Goal: Task Accomplishment & Management: Manage account settings

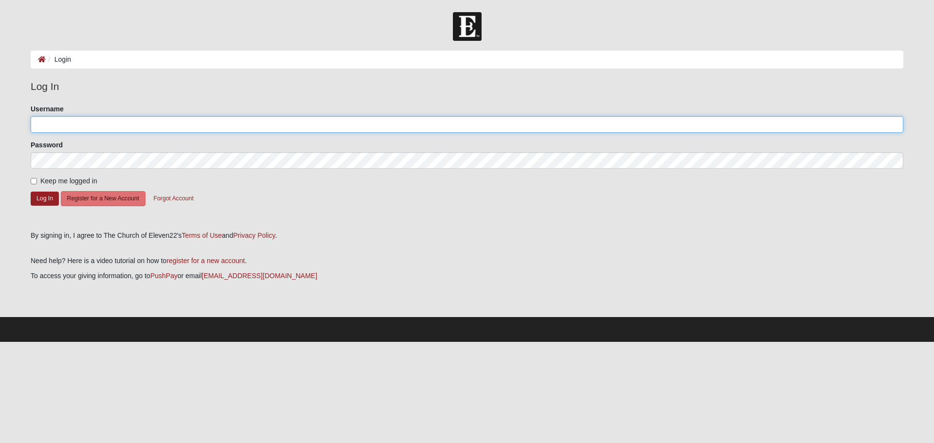
click at [70, 125] on input "Username" at bounding box center [467, 124] width 873 height 17
type input "sergi"
click at [177, 197] on button "Forgot Account" at bounding box center [173, 198] width 53 height 15
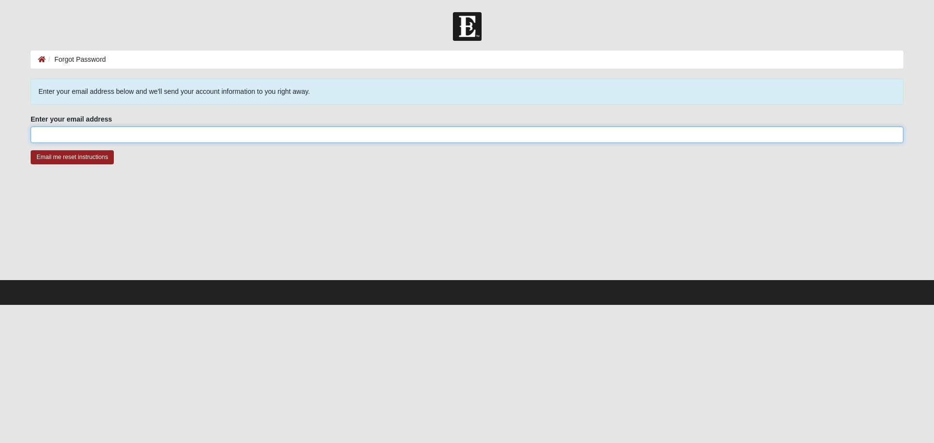
click at [131, 139] on input "Enter your email address" at bounding box center [467, 134] width 873 height 17
type input "[PERSON_NAME][EMAIL_ADDRESS][PERSON_NAME][DOMAIN_NAME]"
click at [31, 150] on input "Email me reset instructions" at bounding box center [72, 157] width 83 height 14
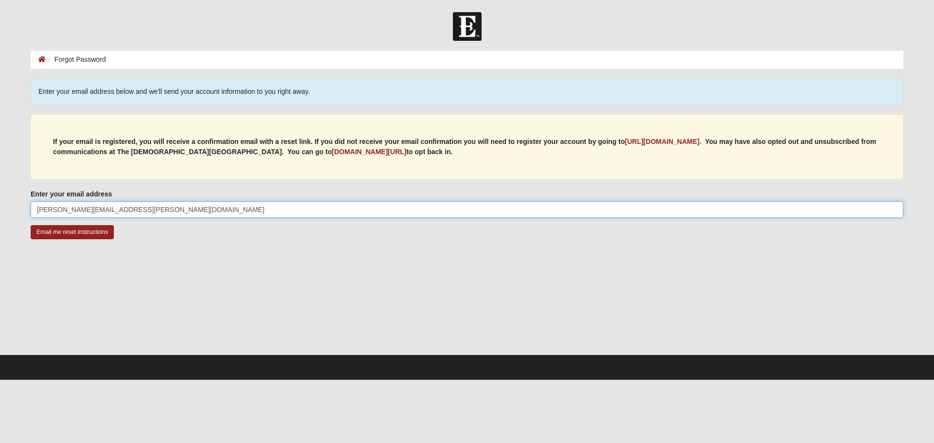
drag, startPoint x: 151, startPoint y: 210, endPoint x: 12, endPoint y: 203, distance: 139.3
click at [12, 203] on form "Log In Forgot Password Forgot Password Error Enter your email address below and…" at bounding box center [467, 196] width 934 height 368
drag, startPoint x: 121, startPoint y: 206, endPoint x: 83, endPoint y: 206, distance: 37.9
click at [83, 206] on input "dadsaavedra@outllok.com" at bounding box center [467, 209] width 873 height 17
type input "dadsaavedra@outlook.com"
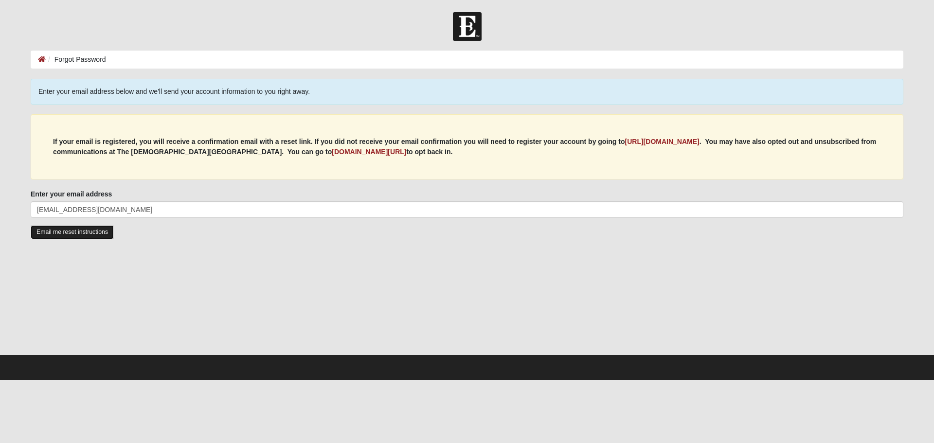
click at [84, 230] on input "Email me reset instructions" at bounding box center [72, 232] width 83 height 14
click at [38, 59] on icon at bounding box center [42, 59] width 8 height 7
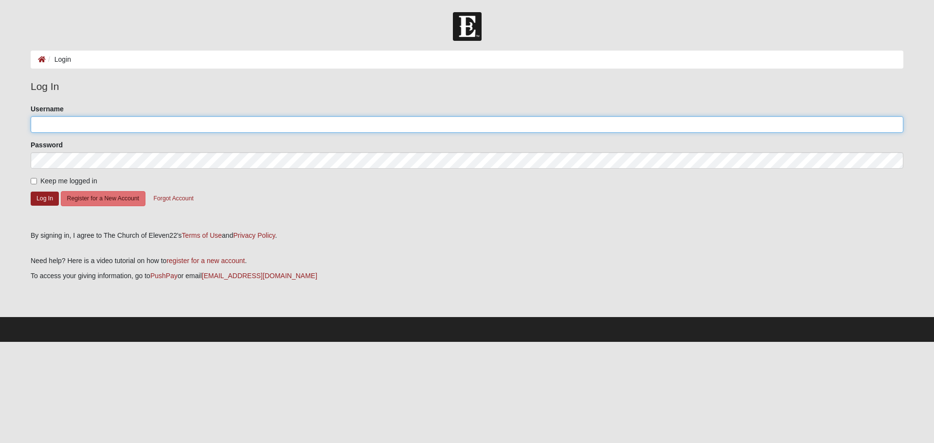
click at [146, 131] on input "Username" at bounding box center [467, 124] width 873 height 17
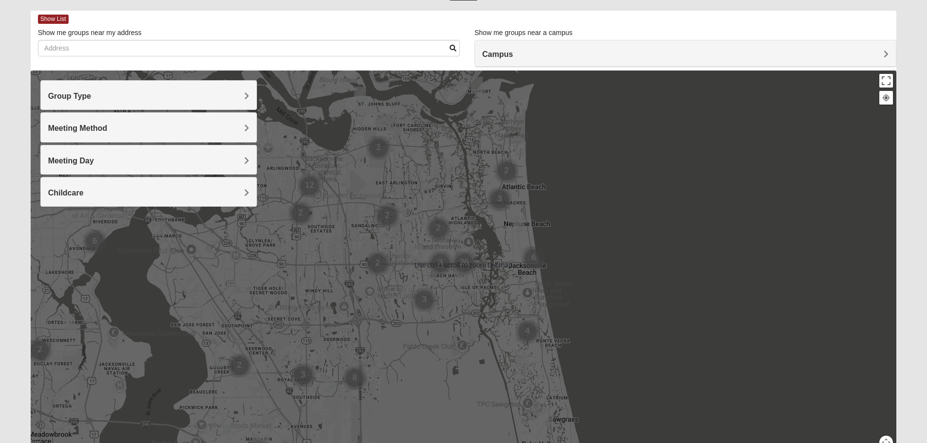
scroll to position [49, 0]
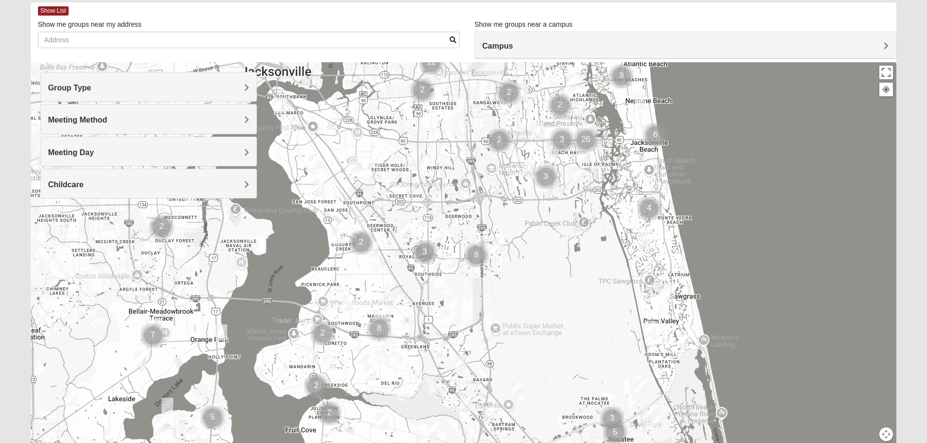
drag, startPoint x: 363, startPoint y: 307, endPoint x: 489, endPoint y: 191, distance: 171.4
click at [488, 191] on div at bounding box center [464, 256] width 866 height 389
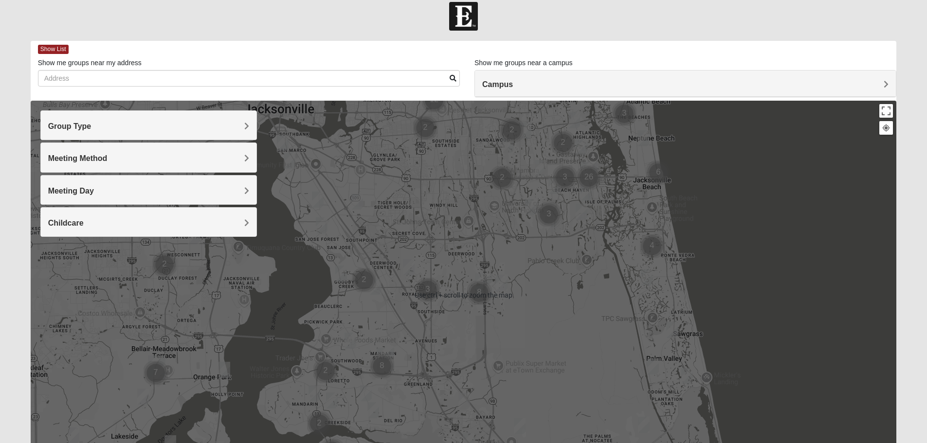
scroll to position [0, 0]
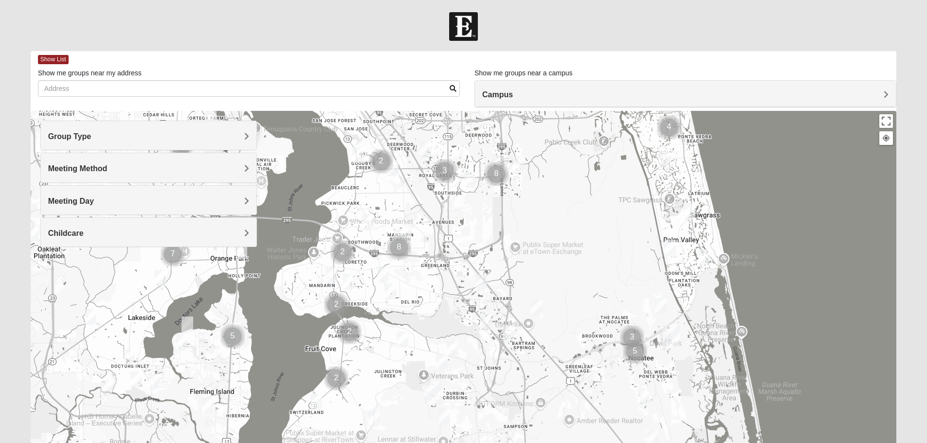
drag, startPoint x: 426, startPoint y: 310, endPoint x: 445, endPoint y: 180, distance: 131.3
click at [444, 181] on div at bounding box center [464, 305] width 866 height 389
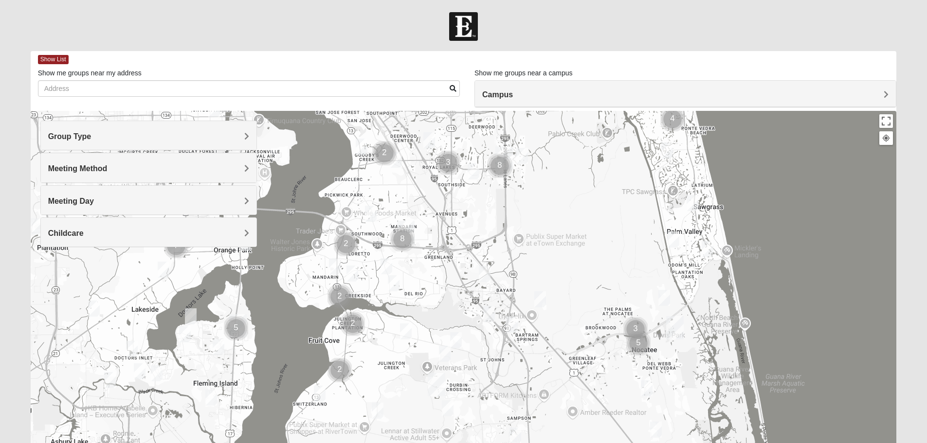
click at [455, 265] on div at bounding box center [464, 305] width 866 height 389
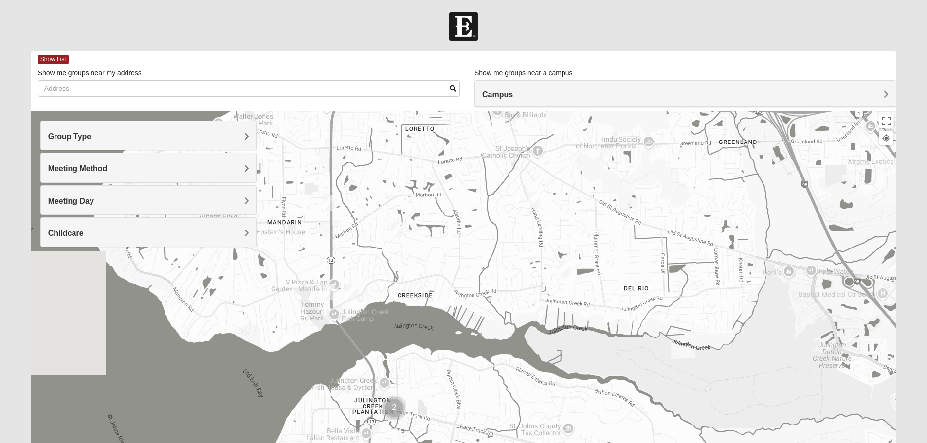
drag, startPoint x: 372, startPoint y: 296, endPoint x: 733, endPoint y: 315, distance: 361.5
click at [733, 315] on div at bounding box center [464, 305] width 866 height 389
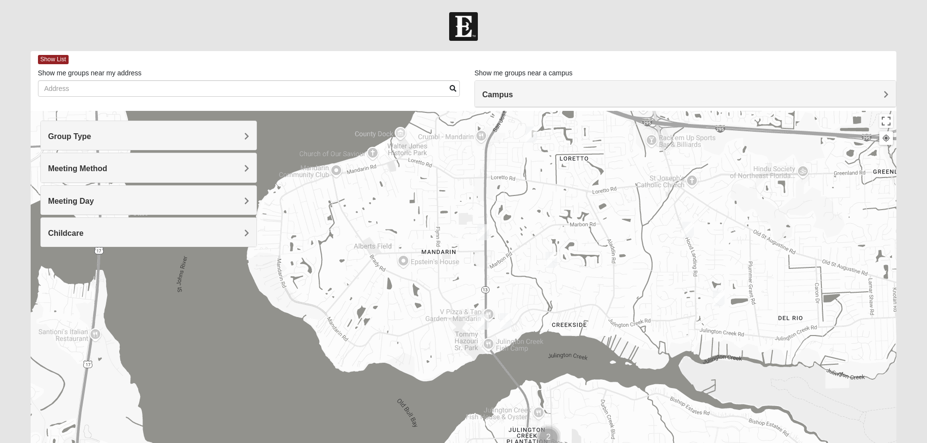
drag, startPoint x: 475, startPoint y: 260, endPoint x: 630, endPoint y: 290, distance: 158.0
click at [630, 290] on div at bounding box center [464, 305] width 866 height 389
click at [549, 259] on img "Mixed Saavedra 32223" at bounding box center [550, 260] width 19 height 24
click at [499, 233] on span "Learn More" at bounding box center [489, 238] width 41 height 10
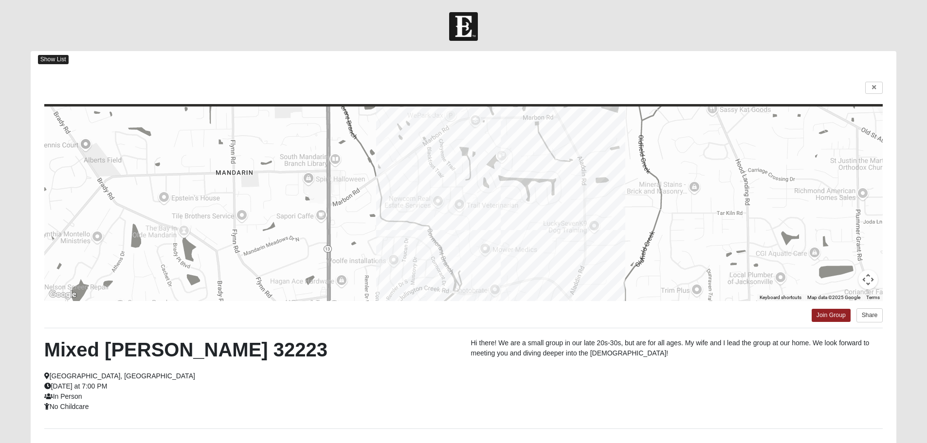
click at [67, 57] on span "Show List" at bounding box center [53, 59] width 31 height 9
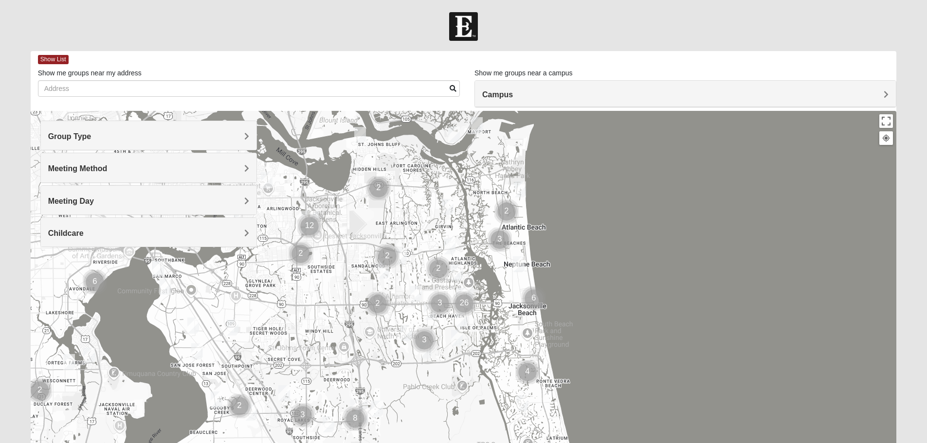
click at [250, 137] on div "Group Type" at bounding box center [148, 135] width 215 height 29
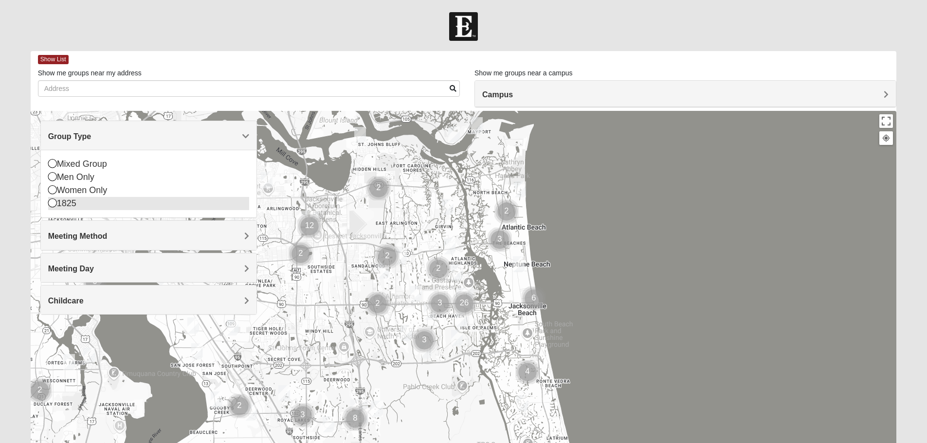
click at [53, 205] on icon at bounding box center [52, 202] width 9 height 9
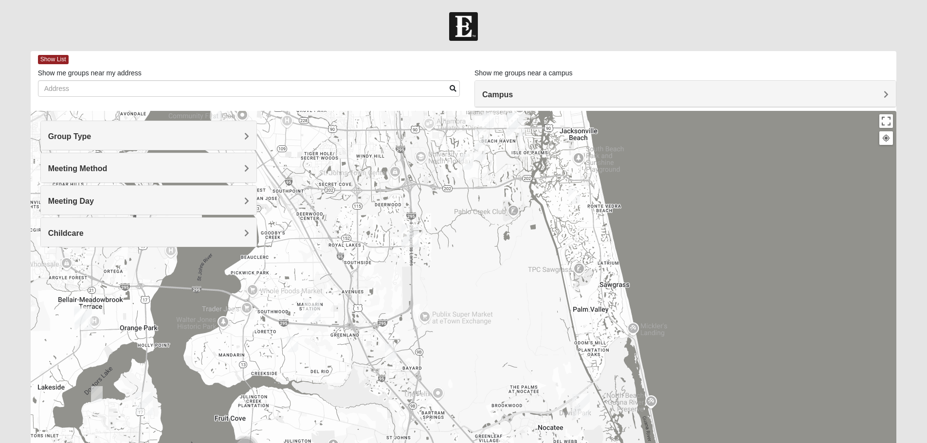
drag, startPoint x: 362, startPoint y: 353, endPoint x: 419, endPoint y: 171, distance: 191.1
click at [419, 171] on div at bounding box center [464, 305] width 866 height 389
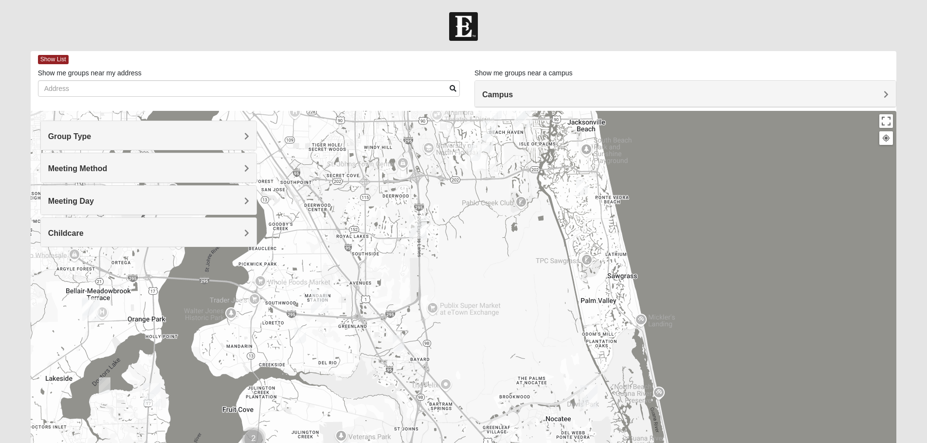
click at [302, 335] on img "1825 Mixed Fletcher 32258" at bounding box center [299, 335] width 19 height 24
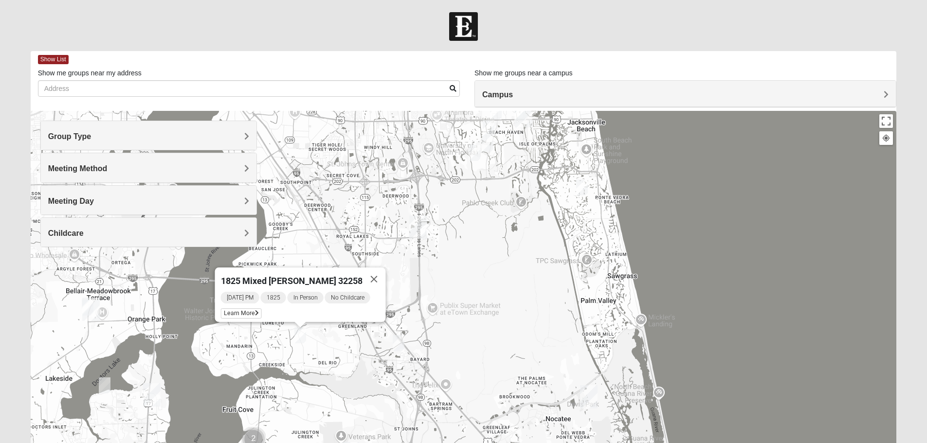
click at [399, 346] on img "1825 Mixed Cutshall 32258" at bounding box center [398, 343] width 19 height 24
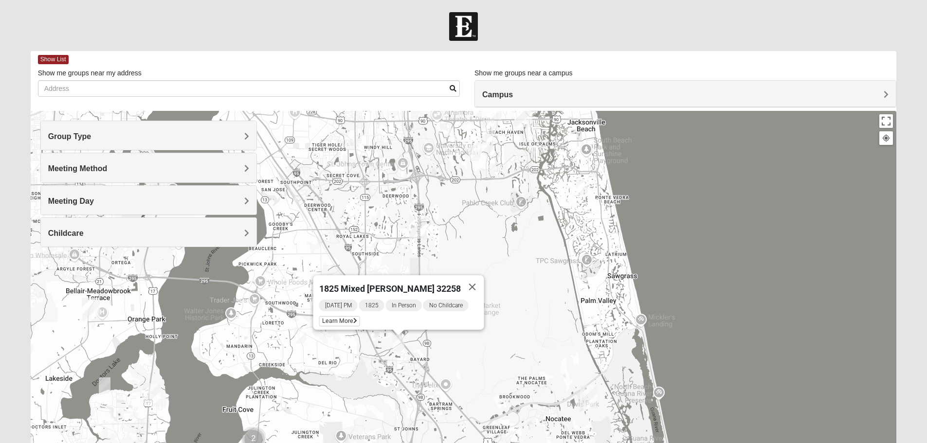
click at [312, 304] on img "Mandarin" at bounding box center [319, 301] width 25 height 31
